Goal: Transaction & Acquisition: Subscribe to service/newsletter

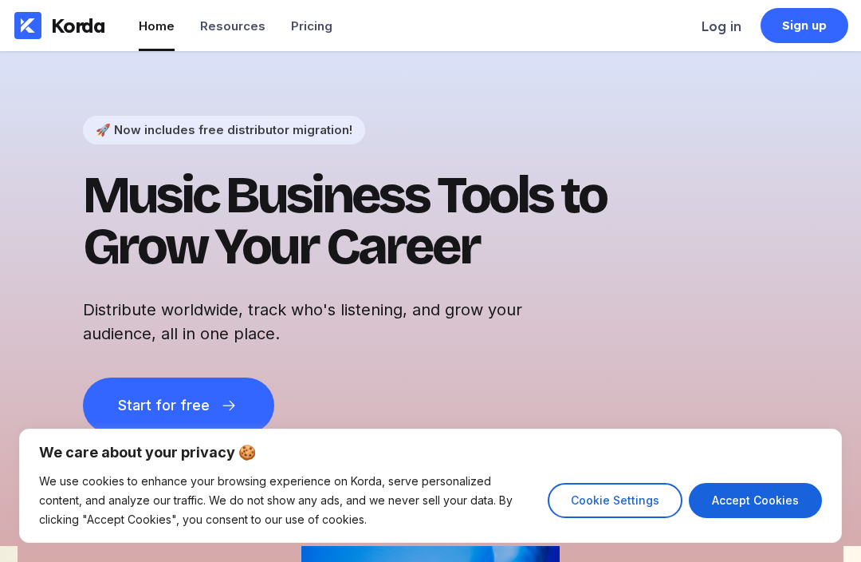
click at [291, 28] on div "Pricing" at bounding box center [311, 25] width 41 height 15
click at [294, 27] on div "Pricing" at bounding box center [311, 25] width 41 height 15
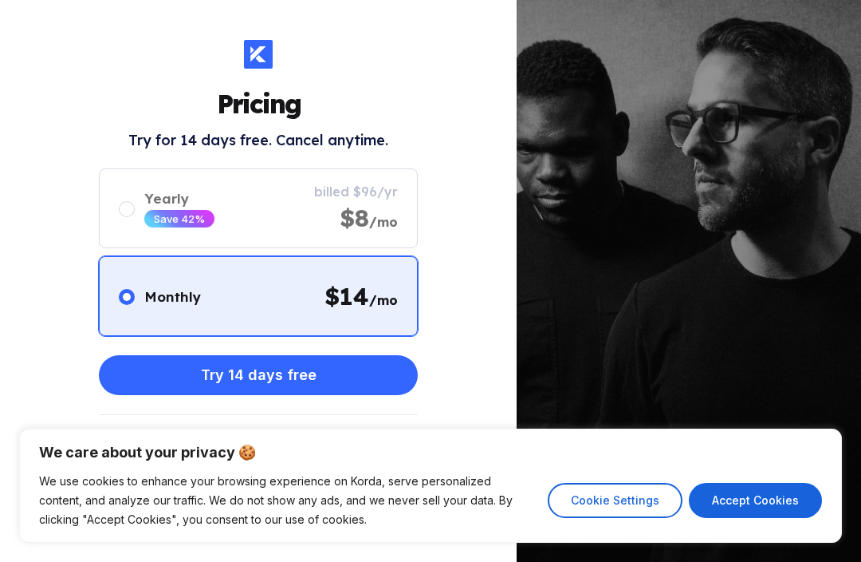
click at [311, 36] on div "Pricing Try for 14 days free. Cancel anytime. Monthly $ 14 /mo Yearly Save 42% …" at bounding box center [258, 281] width 517 height 562
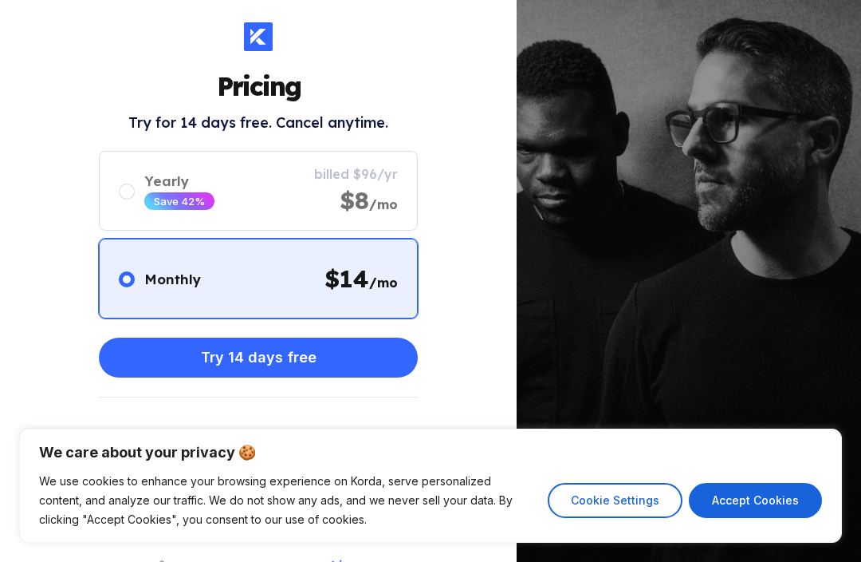
scroll to position [17, 0]
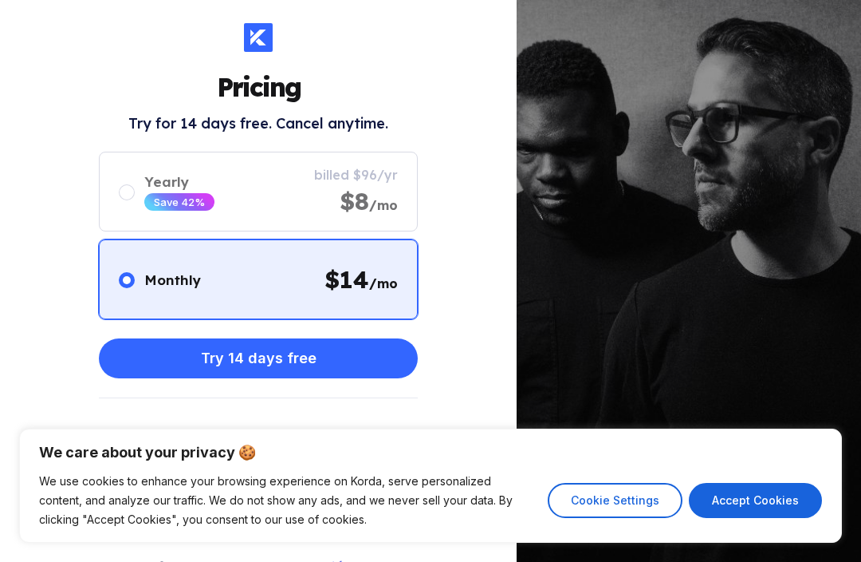
click at [759, 536] on div "We care about your privacy 🍪 We use cookies to enhance your browsing experience…" at bounding box center [430, 485] width 823 height 114
click at [714, 491] on button "Accept Cookies" at bounding box center [755, 500] width 133 height 35
checkbox input "true"
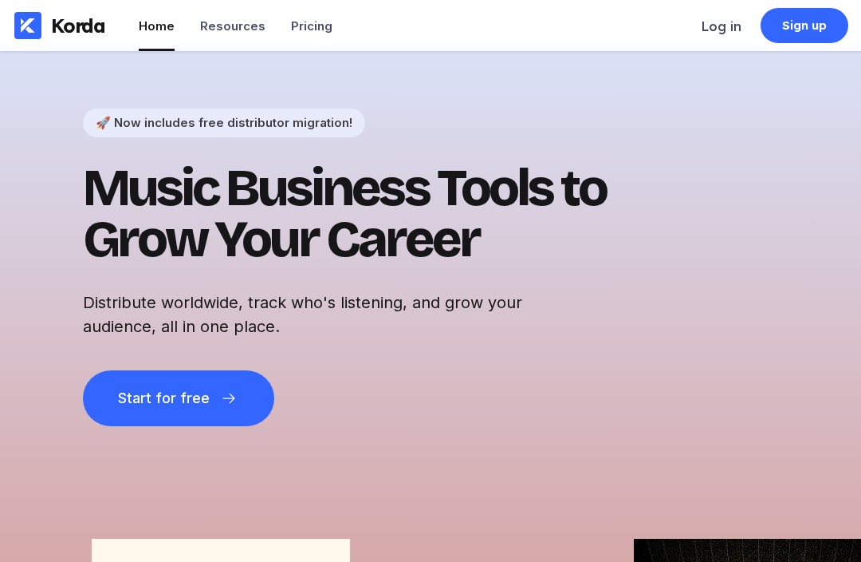
scroll to position [9, 0]
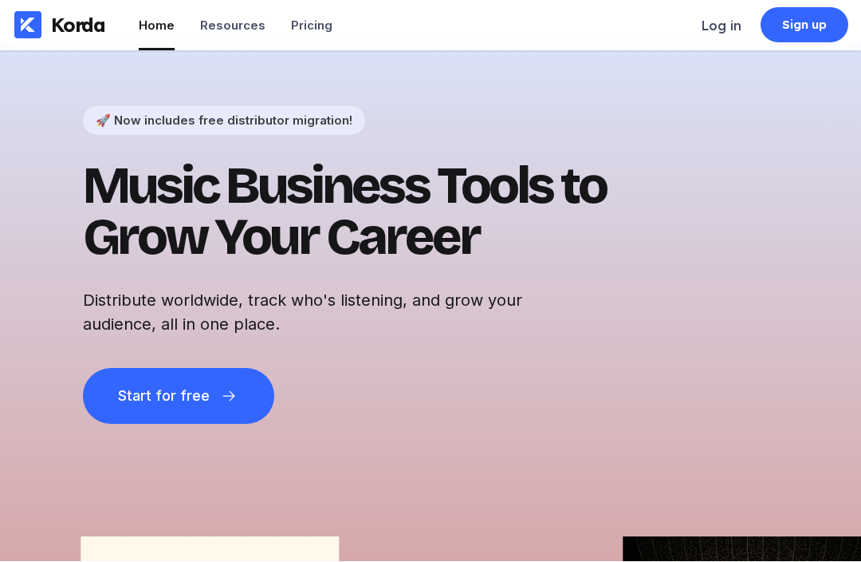
click at [144, 379] on button "Start for free" at bounding box center [178, 397] width 191 height 56
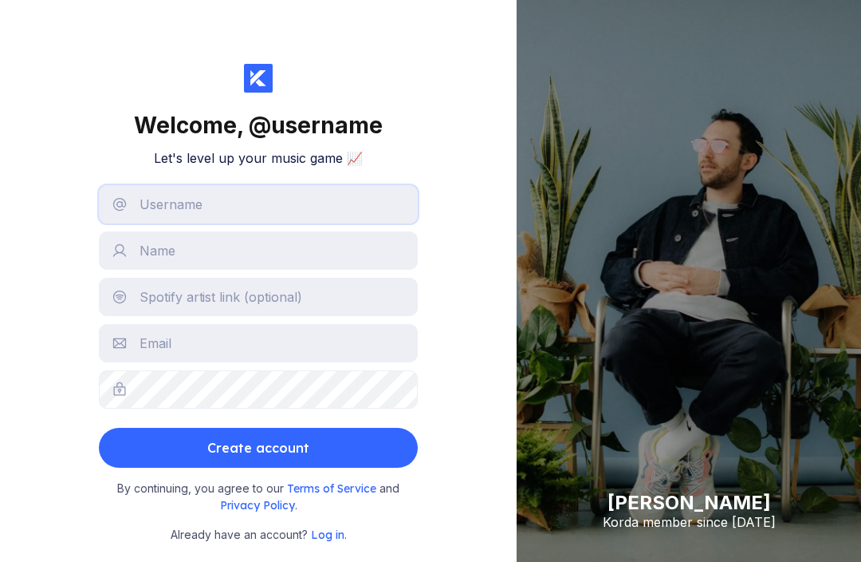
click at [152, 217] on input "text" at bounding box center [258, 204] width 319 height 38
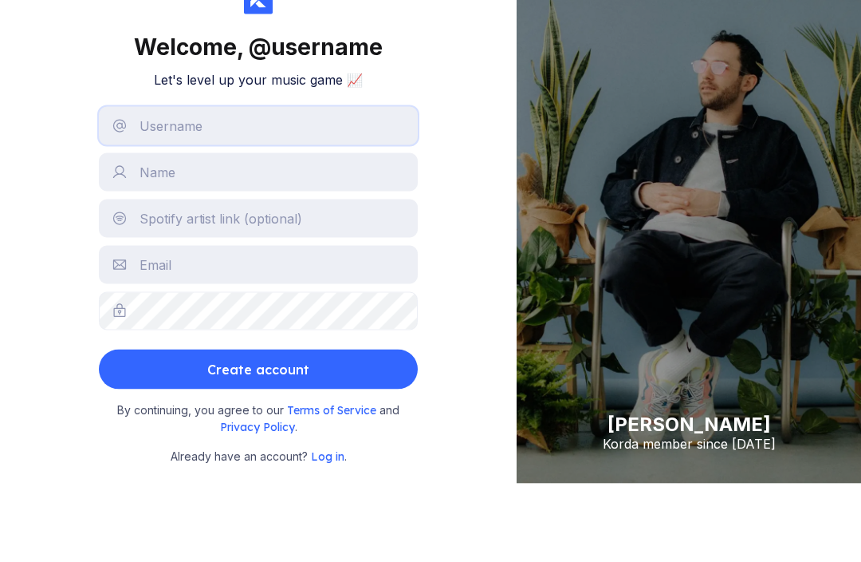
scroll to position [10, 0]
